Goal: Information Seeking & Learning: Understand process/instructions

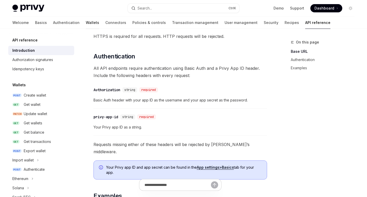
click at [86, 24] on link "Wallets" at bounding box center [92, 22] width 13 height 12
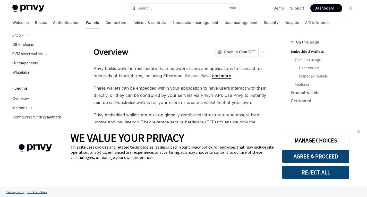
scroll to position [37, 0]
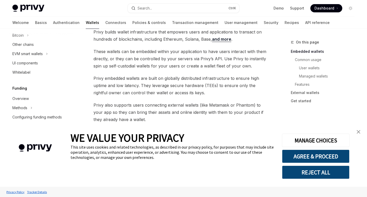
click at [358, 130] on img "close banner" at bounding box center [358, 132] width 4 height 4
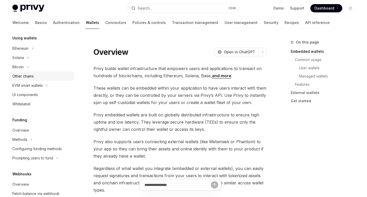
scroll to position [126, 0]
click at [22, 46] on div "Ethereum" at bounding box center [20, 48] width 16 height 6
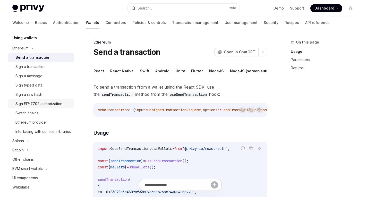
click at [44, 103] on div "Sign EIP-7702 authorization" at bounding box center [38, 104] width 47 height 6
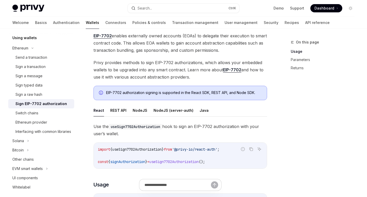
scroll to position [51, 0]
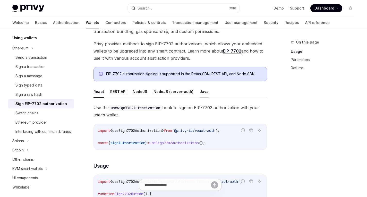
click at [203, 94] on button "Java" at bounding box center [203, 91] width 9 height 12
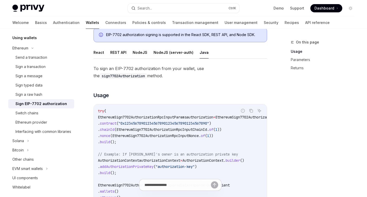
scroll to position [140, 0]
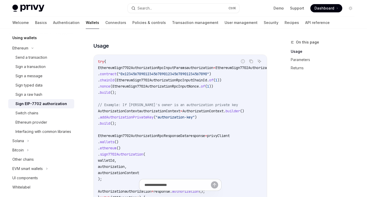
click at [306, 117] on div "On this page Usage Parameters Returns" at bounding box center [319, 118] width 78 height 158
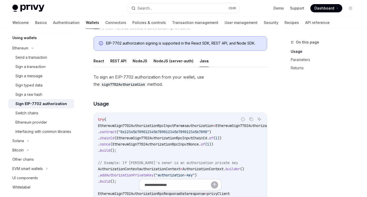
scroll to position [82, 0]
click at [119, 61] on button "REST API" at bounding box center [118, 61] width 16 height 12
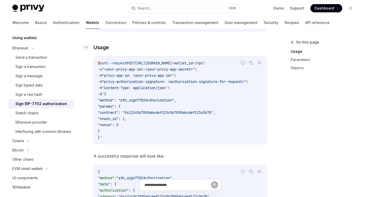
scroll to position [69, 0]
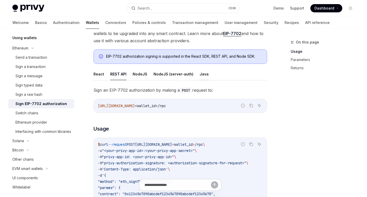
click at [201, 79] on button "Java" at bounding box center [203, 74] width 9 height 12
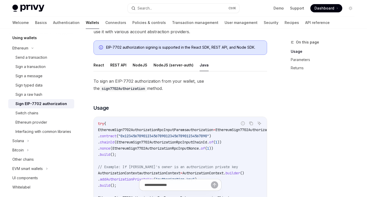
scroll to position [77, 0]
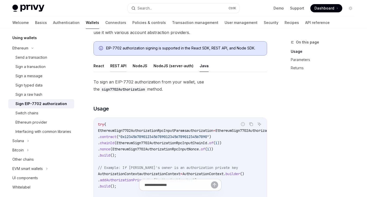
click at [124, 64] on button "REST API" at bounding box center [118, 66] width 16 height 12
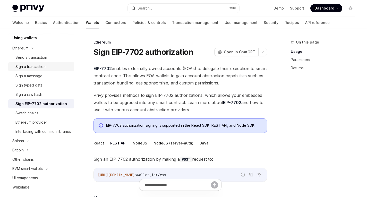
click at [44, 67] on div "Sign a transaction" at bounding box center [30, 67] width 30 height 6
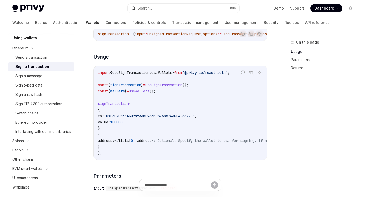
scroll to position [93, 0]
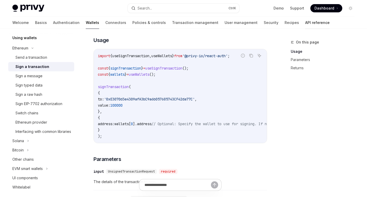
click at [305, 19] on link "API reference" at bounding box center [317, 22] width 24 height 12
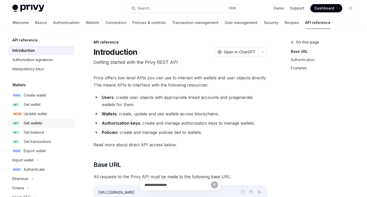
scroll to position [60, 0]
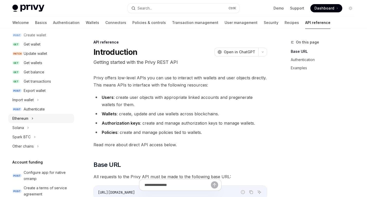
click at [35, 117] on div "Ethereum" at bounding box center [41, 118] width 66 height 9
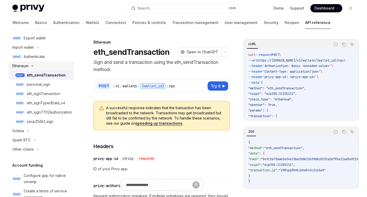
scroll to position [113, 0]
click at [30, 95] on div "eth_signTransaction" at bounding box center [43, 93] width 33 height 6
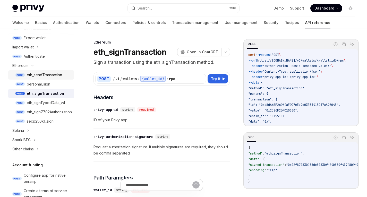
click at [50, 74] on div "eth_sendTransaction" at bounding box center [44, 75] width 35 height 6
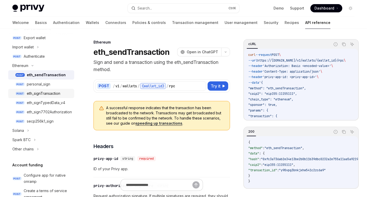
click at [40, 94] on div "eth_signTransaction" at bounding box center [43, 93] width 33 height 6
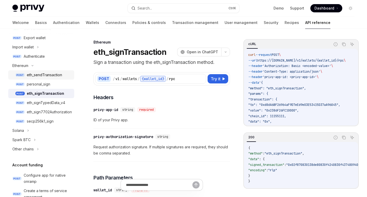
click at [51, 76] on div "eth_sendTransaction" at bounding box center [44, 75] width 35 height 6
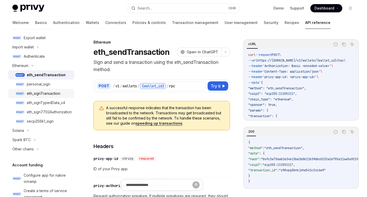
click at [48, 93] on div "eth_signTransaction" at bounding box center [43, 93] width 33 height 6
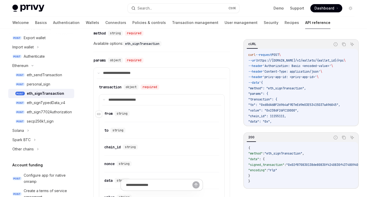
scroll to position [204, 0]
click at [43, 74] on div "eth_sendTransaction" at bounding box center [44, 75] width 35 height 6
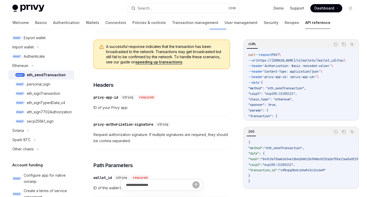
scroll to position [65, 0]
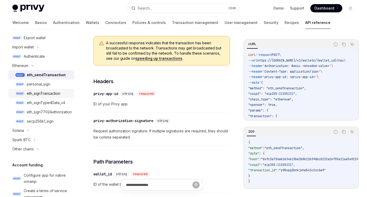
click at [42, 94] on div "eth_signTransaction" at bounding box center [43, 93] width 33 height 6
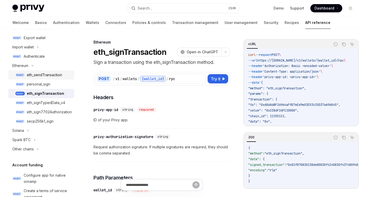
click at [50, 74] on div "eth_sendTransaction" at bounding box center [44, 75] width 35 height 6
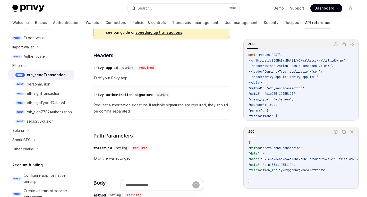
scroll to position [125, 0]
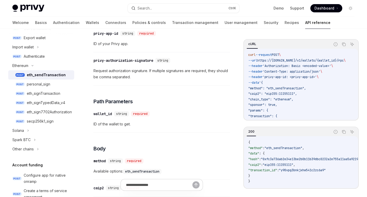
click at [121, 73] on span "Request authorization signature. If multiple signatures are required, they shou…" at bounding box center [161, 74] width 136 height 12
click at [162, 70] on span "Request authorization signature. If multiple signatures are required, they shou…" at bounding box center [161, 74] width 136 height 12
click at [174, 72] on span "Request authorization signature. If multiple signatures are required, they shou…" at bounding box center [161, 74] width 136 height 12
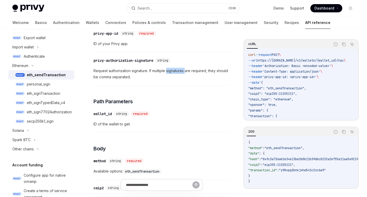
click at [174, 72] on span "Request authorization signature. If multiple signatures are required, they shou…" at bounding box center [161, 74] width 136 height 12
click at [158, 79] on span "Request authorization signature. If multiple signatures are required, they shou…" at bounding box center [161, 74] width 136 height 12
click at [114, 72] on span "Request authorization signature. If multiple signatures are required, they shou…" at bounding box center [161, 74] width 136 height 12
click at [42, 93] on div "eth_signTransaction" at bounding box center [43, 93] width 33 height 6
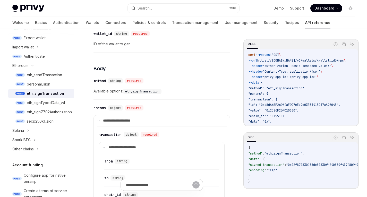
scroll to position [156, 0]
click at [137, 91] on code "eth_signTransaction" at bounding box center [142, 90] width 38 height 5
click at [141, 90] on code "eth_signTransaction" at bounding box center [142, 90] width 38 height 5
click at [138, 90] on code "eth_signTransaction" at bounding box center [142, 90] width 38 height 5
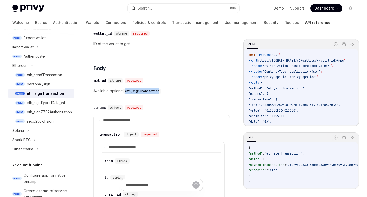
click at [138, 90] on code "eth_signTransaction" at bounding box center [142, 90] width 38 height 5
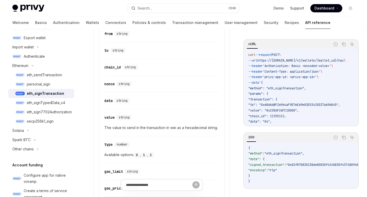
scroll to position [323, 0]
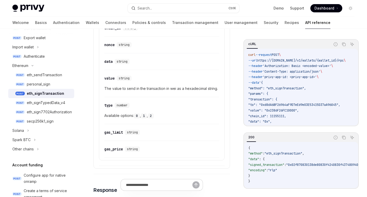
click at [39, 91] on div "eth_signTransaction" at bounding box center [45, 93] width 37 height 6
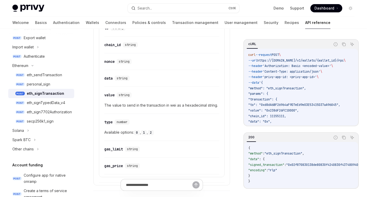
scroll to position [309, 0]
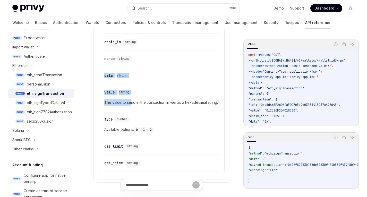
drag, startPoint x: 130, startPoint y: 105, endPoint x: 185, endPoint y: 64, distance: 69.1
click at [185, 64] on attributesChildren "​ from string ​ to string ​ chain_id string ​ nonce string ​ data string ​ valu…" at bounding box center [161, 85] width 119 height 171
click at [185, 64] on div "​ nonce string" at bounding box center [161, 60] width 115 height 14
click at [42, 92] on div "eth_signTransaction" at bounding box center [45, 93] width 37 height 6
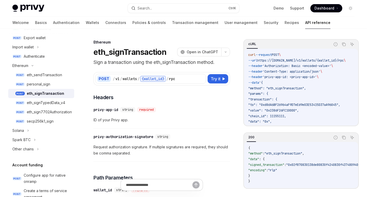
click at [123, 53] on h1 "eth_signTransaction" at bounding box center [129, 51] width 73 height 9
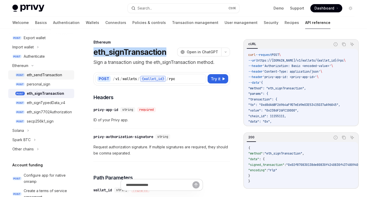
click at [44, 76] on div "eth_sendTransaction" at bounding box center [44, 75] width 35 height 6
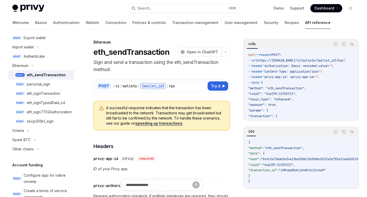
click at [124, 53] on h1 "eth_sendTransaction" at bounding box center [131, 51] width 76 height 9
click at [136, 49] on h1 "eth_sendTransaction" at bounding box center [131, 51] width 76 height 9
click at [124, 53] on h1 "eth_sendTransaction" at bounding box center [131, 51] width 76 height 9
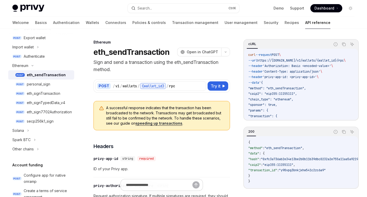
drag, startPoint x: 94, startPoint y: 62, endPoint x: 124, endPoint y: 62, distance: 29.3
click at [124, 62] on p "Sign and send a transaction using the eth_sendTransaction method." at bounding box center [161, 66] width 136 height 14
click at [39, 94] on div "eth_signTransaction" at bounding box center [43, 93] width 33 height 6
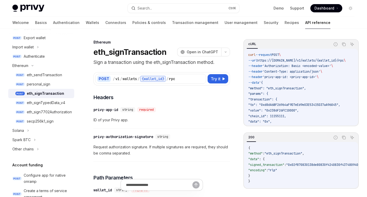
click at [99, 62] on p "Sign a transaction using the eth_signTransaction method." at bounding box center [161, 62] width 136 height 7
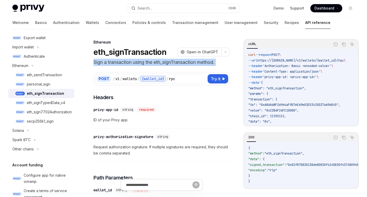
click at [99, 62] on p "Sign a transaction using the eth_signTransaction method." at bounding box center [161, 62] width 136 height 7
click at [100, 63] on p "Sign a transaction using the eth_signTransaction method." at bounding box center [161, 62] width 136 height 7
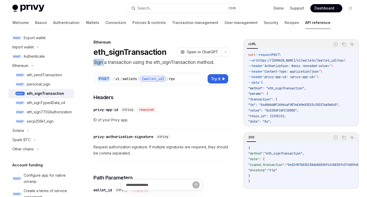
click at [100, 63] on p "Sign a transaction using the eth_signTransaction method." at bounding box center [161, 62] width 136 height 7
click at [113, 63] on p "Sign a transaction using the eth_signTransaction method." at bounding box center [161, 62] width 136 height 7
click at [113, 64] on p "Sign a transaction using the eth_signTransaction method." at bounding box center [161, 62] width 136 height 7
click at [110, 63] on p "Sign a transaction using the eth_signTransaction method." at bounding box center [161, 62] width 136 height 7
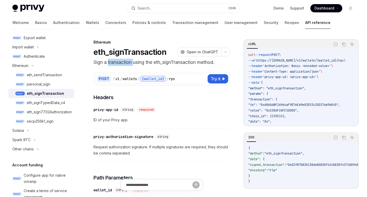
click at [110, 63] on p "Sign a transaction using the eth_signTransaction method." at bounding box center [161, 62] width 136 height 7
click at [113, 67] on div "POST / v1 / wallets / {wallet_id} / rpc Try it cURL Report incorrect code Copy …" at bounding box center [161, 76] width 136 height 20
click at [109, 53] on h1 "eth_signTransaction" at bounding box center [129, 51] width 73 height 9
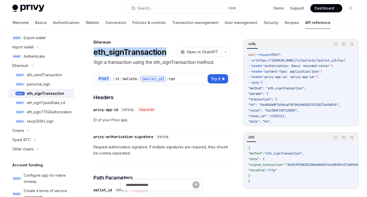
click at [109, 53] on h1 "eth_signTransaction" at bounding box center [129, 51] width 73 height 9
click at [118, 63] on p "Sign a transaction using the eth_signTransaction method." at bounding box center [161, 62] width 136 height 7
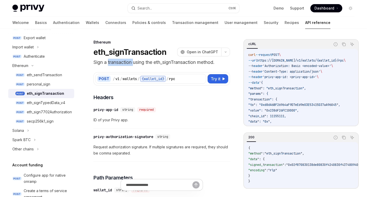
click at [118, 63] on p "Sign a transaction using the eth_signTransaction method." at bounding box center [161, 62] width 136 height 7
click at [135, 61] on p "Sign a transaction using the eth_signTransaction method." at bounding box center [161, 62] width 136 height 7
click at [157, 61] on p "Sign a transaction using the eth_signTransaction method." at bounding box center [161, 62] width 136 height 7
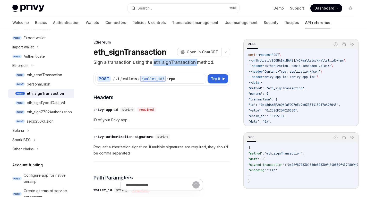
click at [176, 63] on p "Sign a transaction using the eth_signTransaction method." at bounding box center [161, 62] width 136 height 7
click at [53, 74] on div "eth_sendTransaction" at bounding box center [44, 75] width 35 height 6
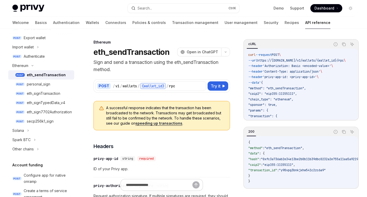
click at [112, 51] on h1 "eth_sendTransaction" at bounding box center [131, 51] width 76 height 9
click at [118, 53] on h1 "eth_sendTransaction" at bounding box center [131, 51] width 76 height 9
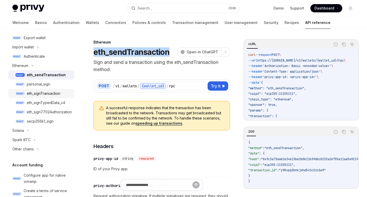
click at [42, 94] on div "eth_signTransaction" at bounding box center [43, 93] width 33 height 6
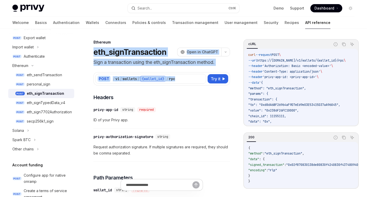
drag, startPoint x: 95, startPoint y: 51, endPoint x: 182, endPoint y: 85, distance: 93.5
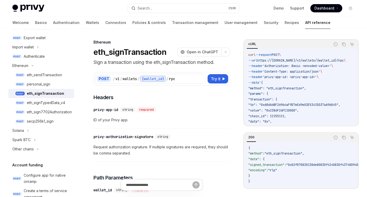
click at [44, 74] on div "eth_sendTransaction" at bounding box center [44, 75] width 35 height 6
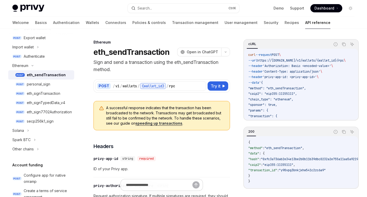
click at [111, 52] on h1 "eth_sendTransaction" at bounding box center [131, 51] width 76 height 9
click at [124, 56] on h1 "eth_sendTransaction" at bounding box center [131, 51] width 76 height 9
click at [121, 62] on p "Sign and send a transaction using the eth_sendTransaction method." at bounding box center [161, 66] width 136 height 14
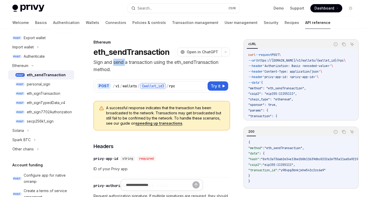
click at [121, 62] on p "Sign and send a transaction using the eth_sendTransaction method." at bounding box center [161, 66] width 136 height 14
click at [130, 53] on h1 "eth_sendTransaction" at bounding box center [131, 51] width 76 height 9
click at [127, 61] on p "Sign and send a transaction using the eth_sendTransaction method." at bounding box center [161, 66] width 136 height 14
click at [117, 62] on p "Sign and send a transaction using the eth_sendTransaction method." at bounding box center [161, 66] width 136 height 14
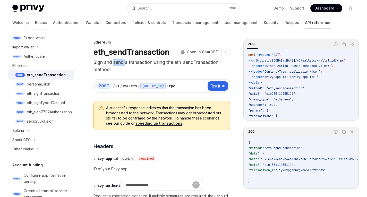
click at [117, 62] on p "Sign and send a transaction using the eth_sendTransaction method." at bounding box center [161, 66] width 136 height 14
click at [141, 61] on p "Sign and send a transaction using the eth_sendTransaction method." at bounding box center [161, 66] width 136 height 14
click at [117, 63] on p "Sign and send a transaction using the eth_sendTransaction method." at bounding box center [161, 66] width 136 height 14
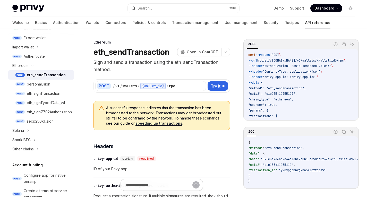
click at [136, 64] on p "Sign and send a transaction using the eth_sendTransaction method." at bounding box center [161, 66] width 136 height 14
click at [120, 63] on p "Sign and send a transaction using the eth_sendTransaction method." at bounding box center [161, 66] width 136 height 14
click at [141, 62] on p "Sign and send a transaction using the eth_sendTransaction method." at bounding box center [161, 66] width 136 height 14
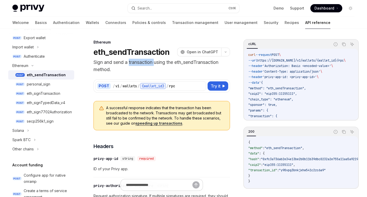
click at [141, 62] on p "Sign and send a transaction using the eth_sendTransaction method." at bounding box center [161, 66] width 136 height 14
click at [120, 63] on p "Sign and send a transaction using the eth_sendTransaction method." at bounding box center [161, 66] width 136 height 14
click at [138, 61] on p "Sign and send a transaction using the eth_sendTransaction method." at bounding box center [161, 66] width 136 height 14
click at [58, 93] on div "eth_signTransaction" at bounding box center [43, 93] width 33 height 6
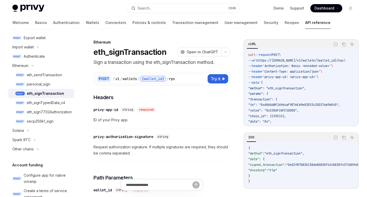
click at [122, 53] on h1 "eth_signTransaction" at bounding box center [129, 51] width 73 height 9
click at [123, 52] on h1 "eth_signTransaction" at bounding box center [129, 51] width 73 height 9
click at [97, 54] on h1 "eth_signTransaction" at bounding box center [129, 51] width 73 height 9
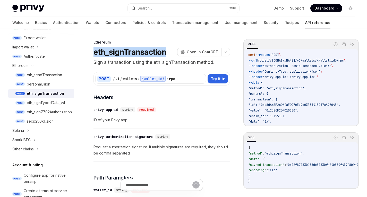
click at [97, 54] on h1 "eth_signTransaction" at bounding box center [129, 51] width 73 height 9
click at [100, 59] on p "Sign a transaction using the eth_signTransaction method." at bounding box center [161, 62] width 136 height 7
click at [100, 62] on p "Sign a transaction using the eth_signTransaction method." at bounding box center [161, 62] width 136 height 7
click at [117, 64] on p "Sign a transaction using the eth_signTransaction method." at bounding box center [161, 62] width 136 height 7
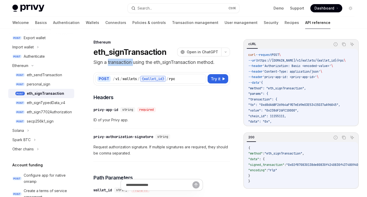
click at [117, 64] on p "Sign a transaction using the eth_signTransaction method." at bounding box center [161, 62] width 136 height 7
drag, startPoint x: 181, startPoint y: 79, endPoint x: 113, endPoint y: 84, distance: 68.0
click at [113, 84] on div "POST / v1 / wallets / {wallet_id} / rpc Try it" at bounding box center [161, 78] width 136 height 13
click at [152, 96] on h3 "​ Headers" at bounding box center [161, 97] width 136 height 7
click at [135, 61] on p "Sign a transaction using the eth_signTransaction method." at bounding box center [161, 62] width 136 height 7
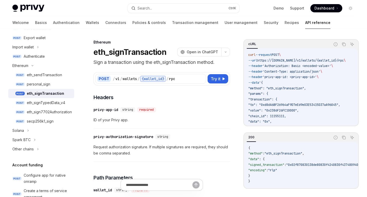
click at [138, 61] on p "Sign a transaction using the eth_signTransaction method." at bounding box center [161, 62] width 136 height 7
click at [124, 63] on p "Sign a transaction using the eth_signTransaction method." at bounding box center [161, 62] width 136 height 7
click at [136, 63] on p "Sign a transaction using the eth_signTransaction method." at bounding box center [161, 62] width 136 height 7
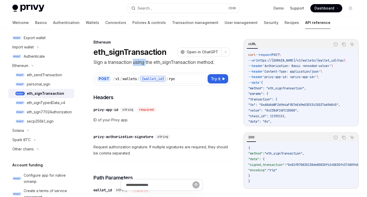
click at [136, 63] on p "Sign a transaction using the eth_signTransaction method." at bounding box center [161, 62] width 136 height 7
click at [117, 63] on p "Sign a transaction using the eth_signTransaction method." at bounding box center [161, 62] width 136 height 7
click at [195, 131] on div "​ privy-authorization-signature string Request authorization signature. If mult…" at bounding box center [161, 146] width 136 height 31
click at [47, 74] on div "eth_sendTransaction" at bounding box center [44, 75] width 35 height 6
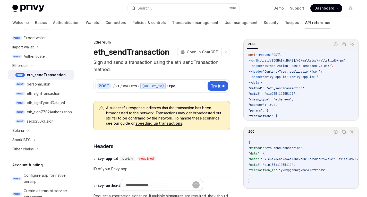
scroll to position [22, 0]
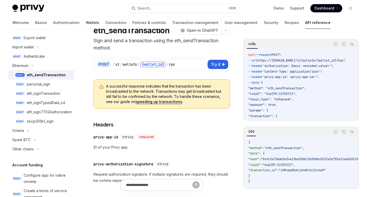
click at [86, 25] on link "Wallets" at bounding box center [92, 22] width 13 height 12
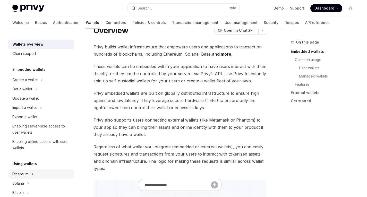
click at [30, 174] on div "Ethereum" at bounding box center [41, 173] width 66 height 9
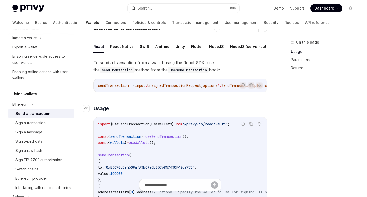
scroll to position [25, 0]
click at [157, 46] on button "Android" at bounding box center [162, 46] width 14 height 12
type textarea "*"
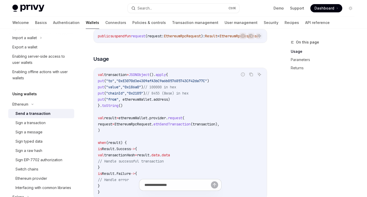
scroll to position [74, 0]
